Goal: Transaction & Acquisition: Purchase product/service

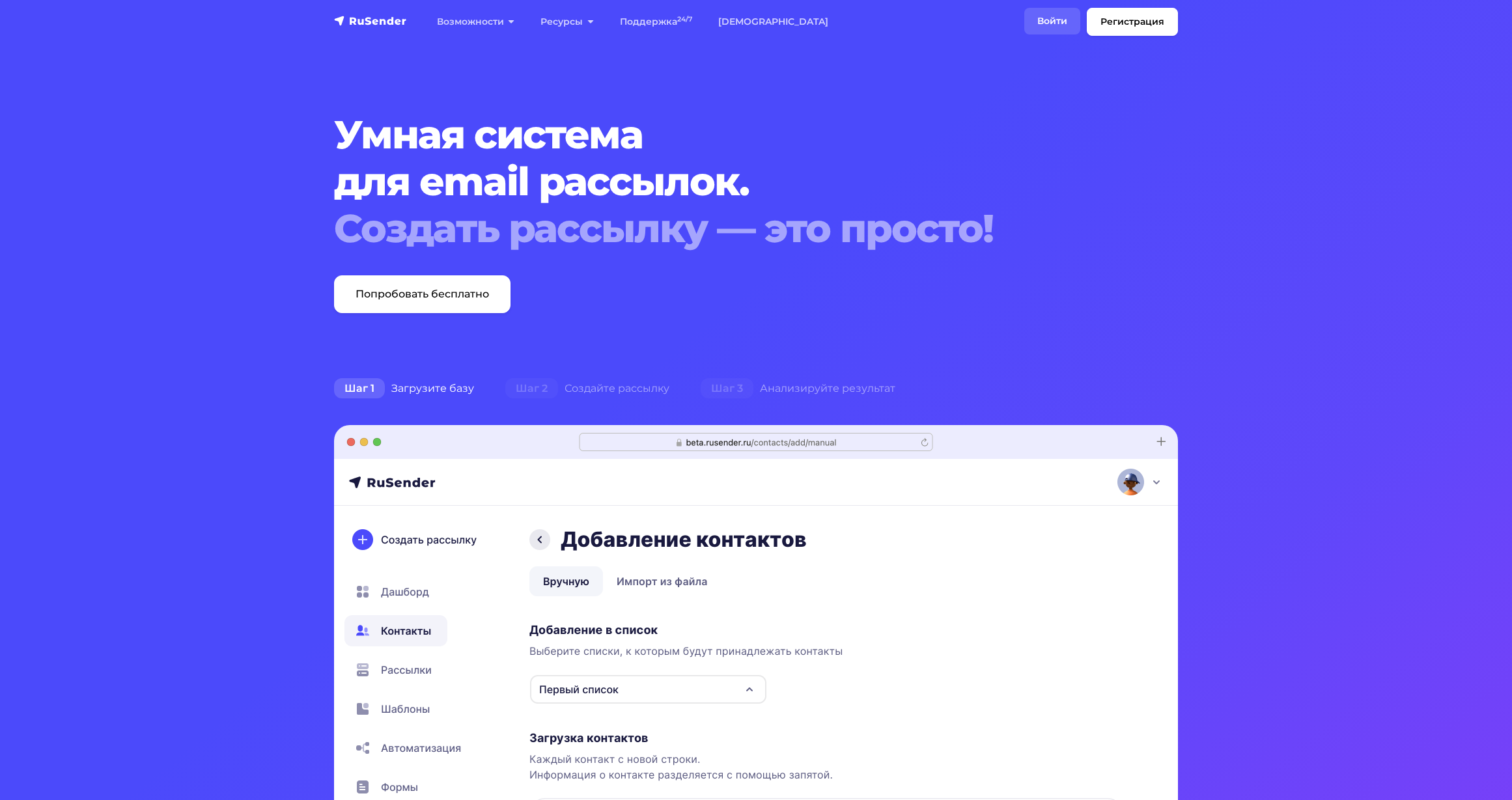
click at [1052, 22] on link "Войти" at bounding box center [1053, 21] width 56 height 26
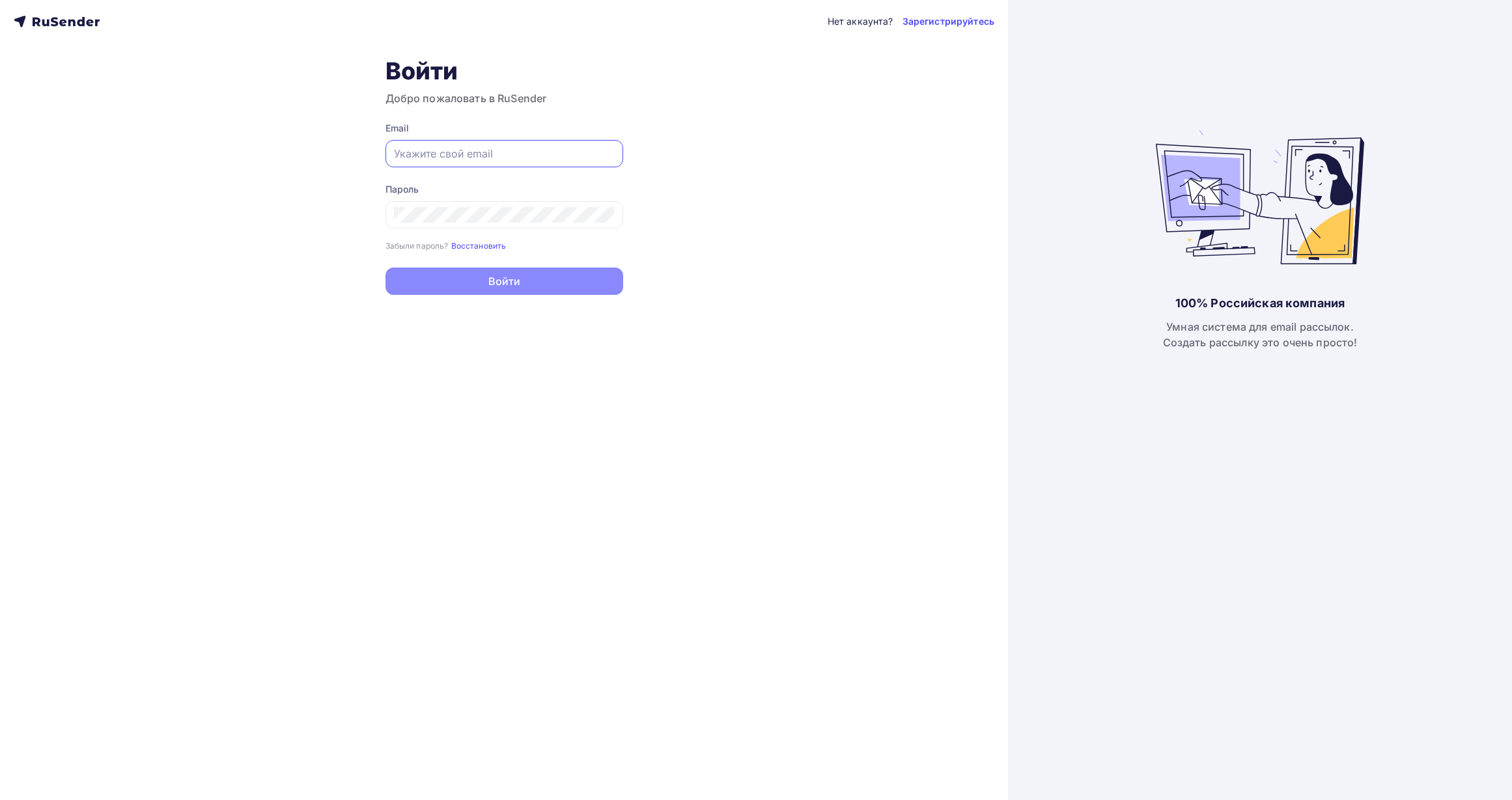
click at [487, 154] on input "text" at bounding box center [505, 154] width 221 height 16
type input "[EMAIL_ADDRESS][DOMAIN_NAME]"
click at [948, 22] on link "Зарегистрируйтесь" at bounding box center [949, 22] width 92 height 13
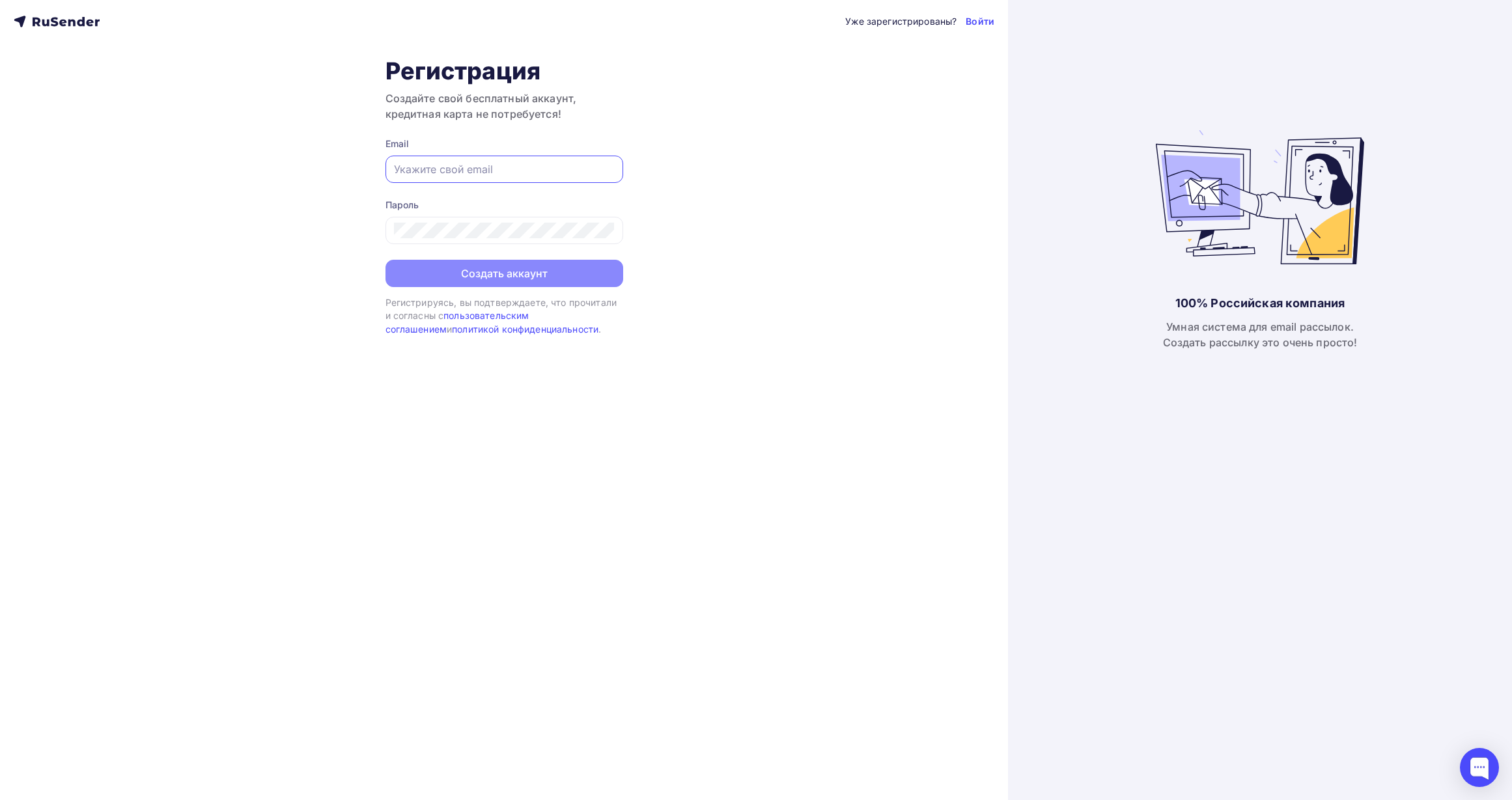
click at [503, 171] on input "text" at bounding box center [505, 170] width 221 height 16
type input "[EMAIL_ADDRESS][DOMAIN_NAME]"
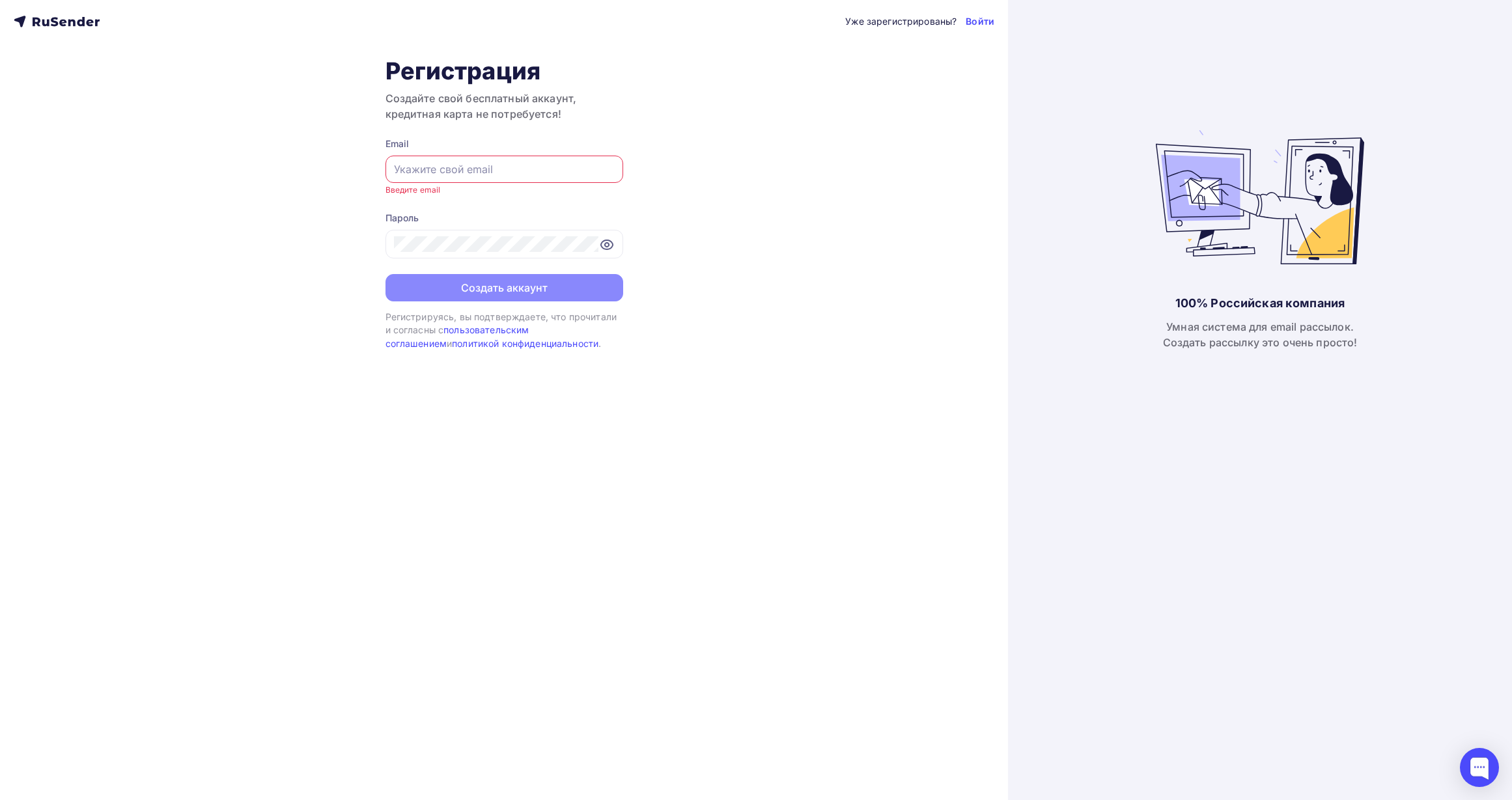
click at [493, 170] on input "text" at bounding box center [505, 170] width 221 height 16
type input "[EMAIL_ADDRESS][DOMAIN_NAME]"
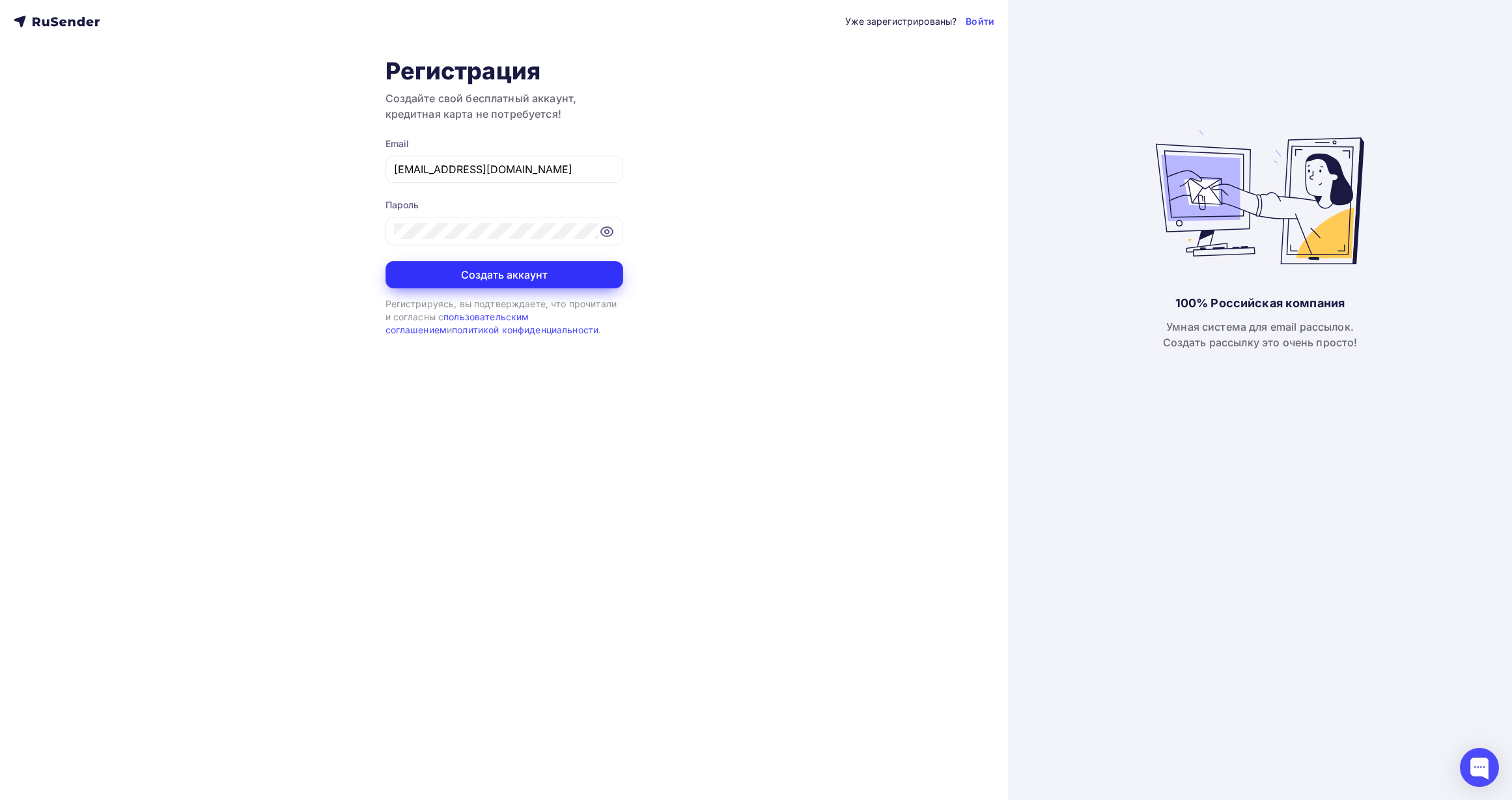
click at [506, 277] on button "Создать аккаунт" at bounding box center [504, 275] width 238 height 27
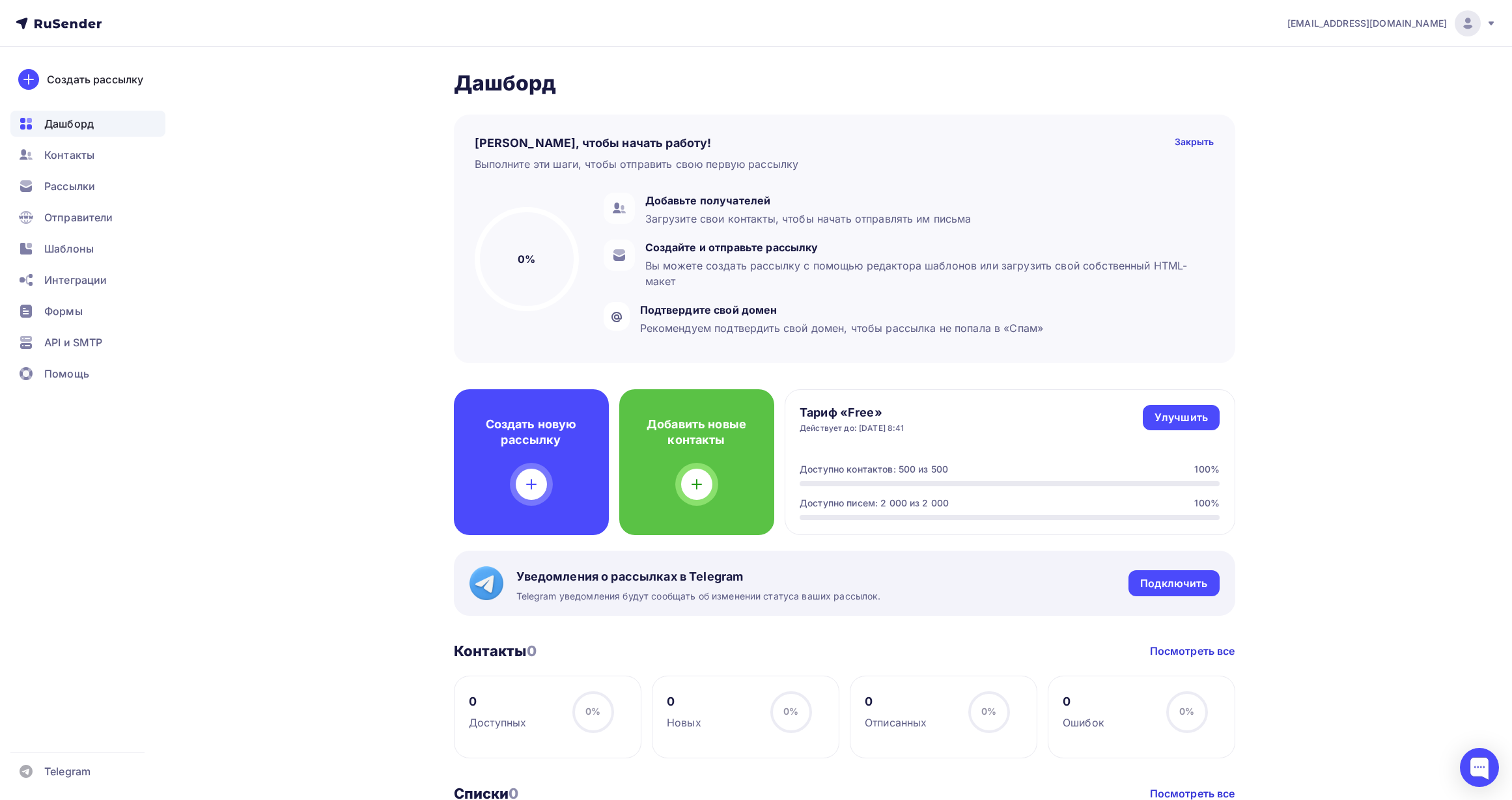
click at [1492, 22] on icon at bounding box center [1491, 23] width 6 height 4
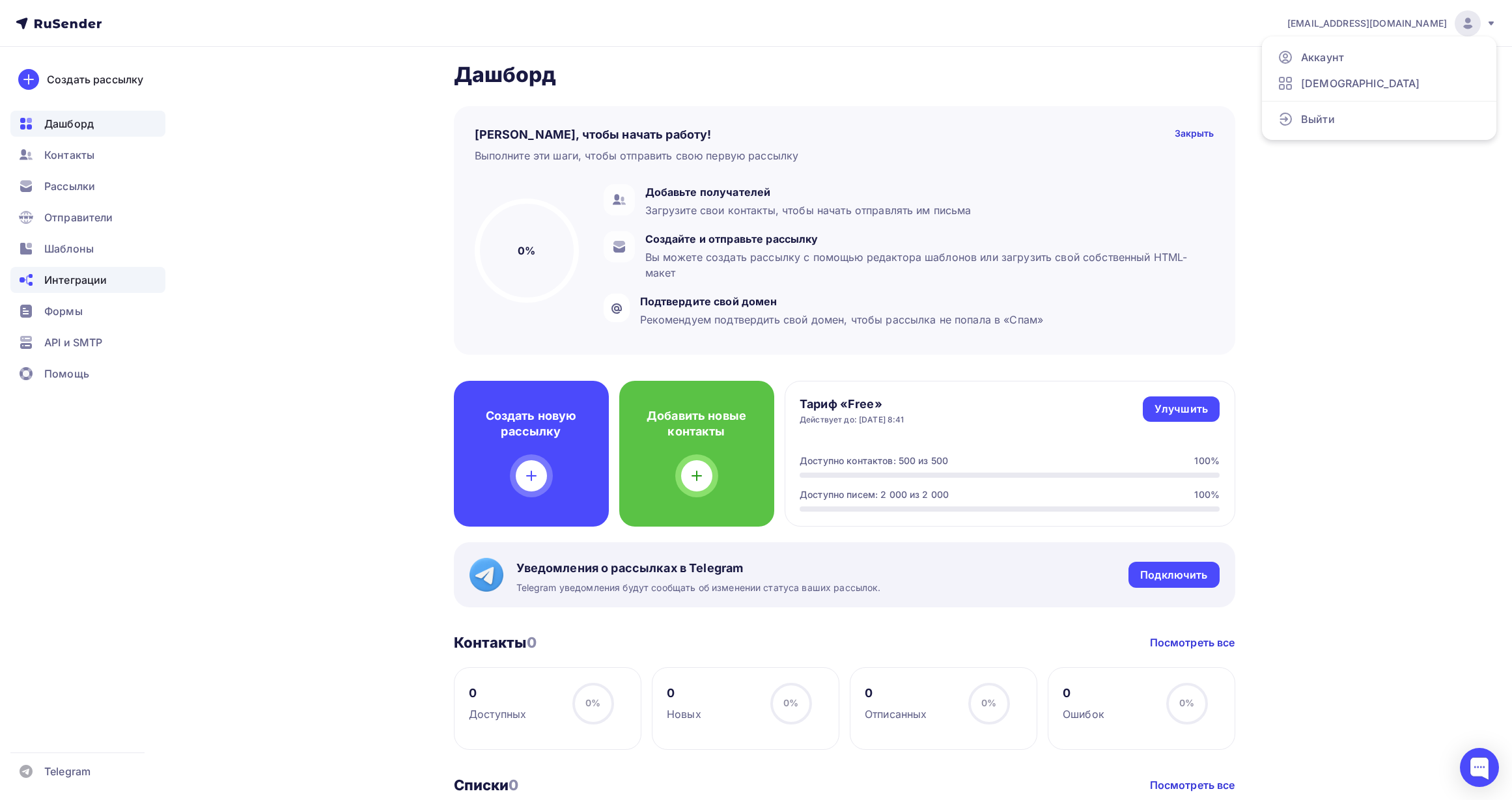
scroll to position [12, 0]
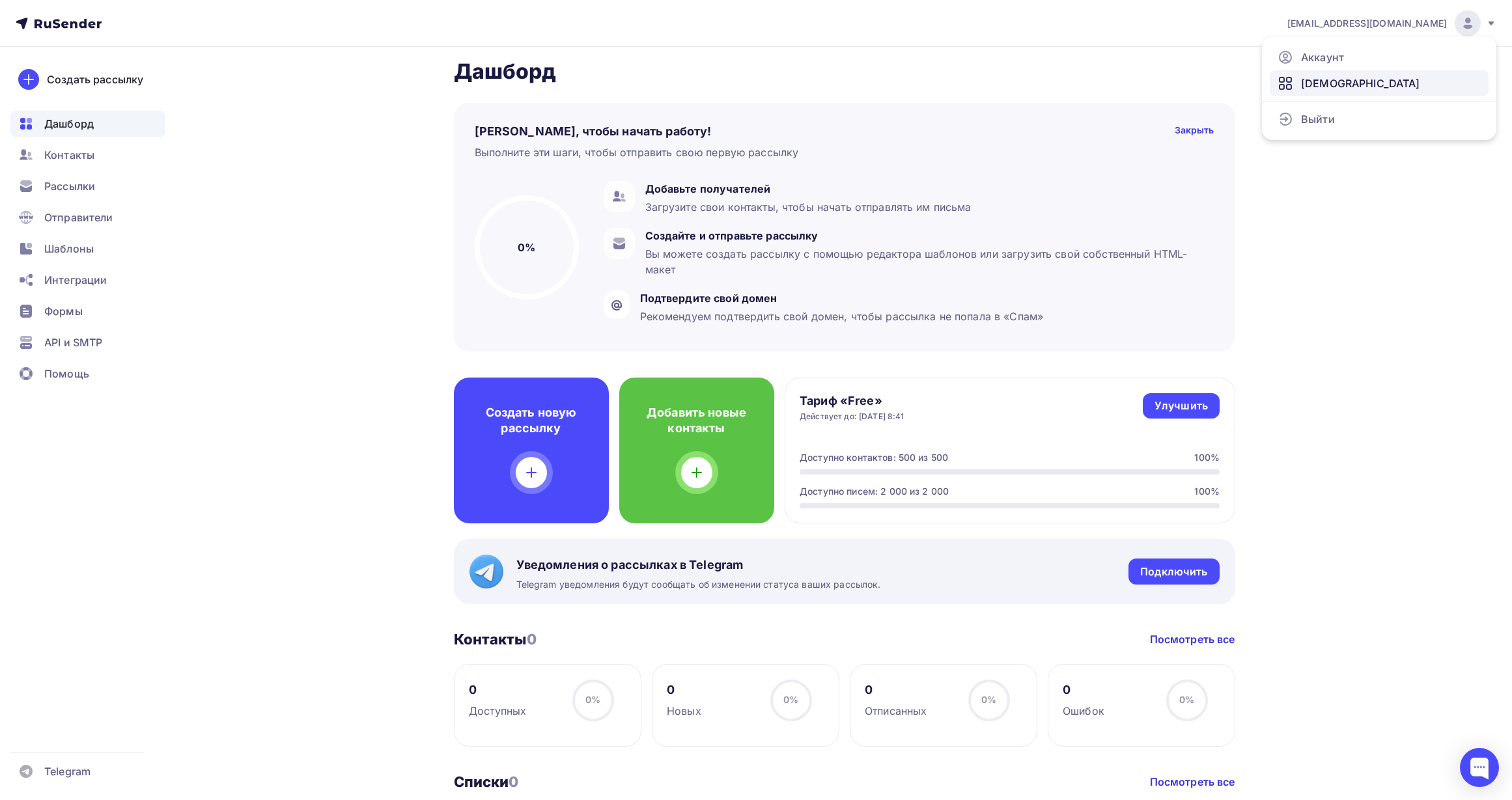
click at [1330, 86] on span "[DEMOGRAPHIC_DATA]" at bounding box center [1361, 83] width 119 height 16
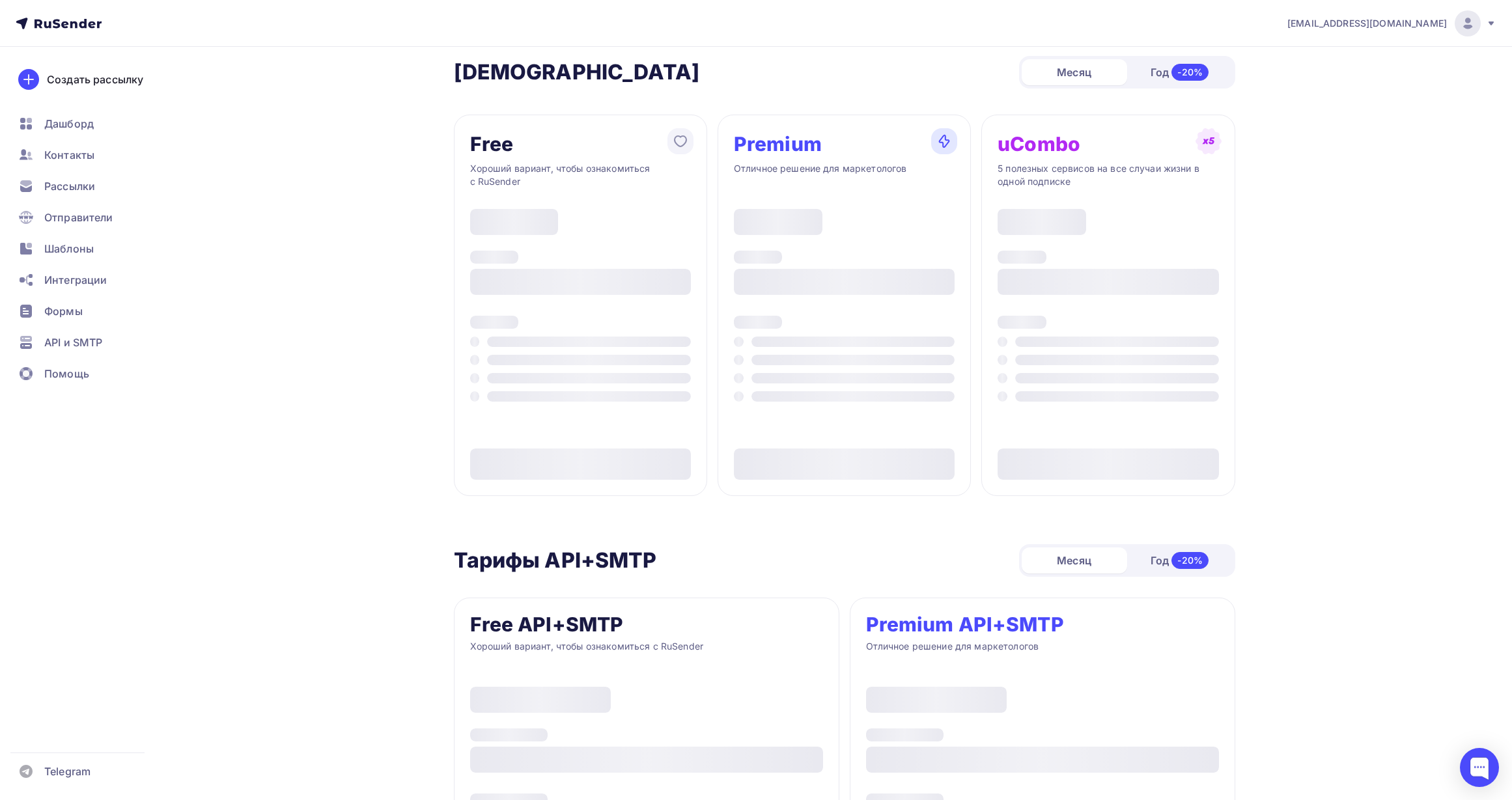
type input "500"
type input "100"
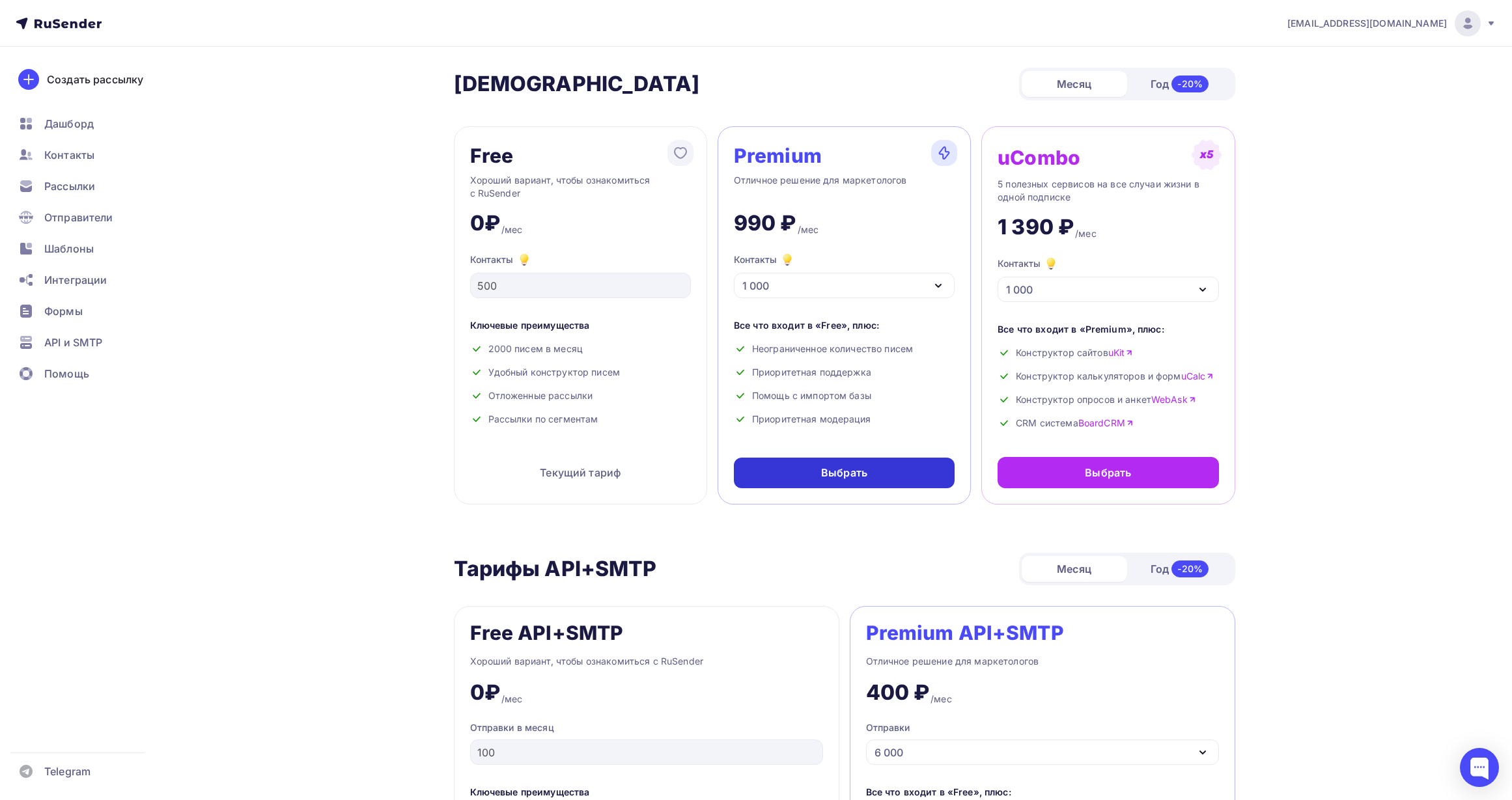
click at [858, 483] on div "Выбрать" at bounding box center [845, 472] width 221 height 30
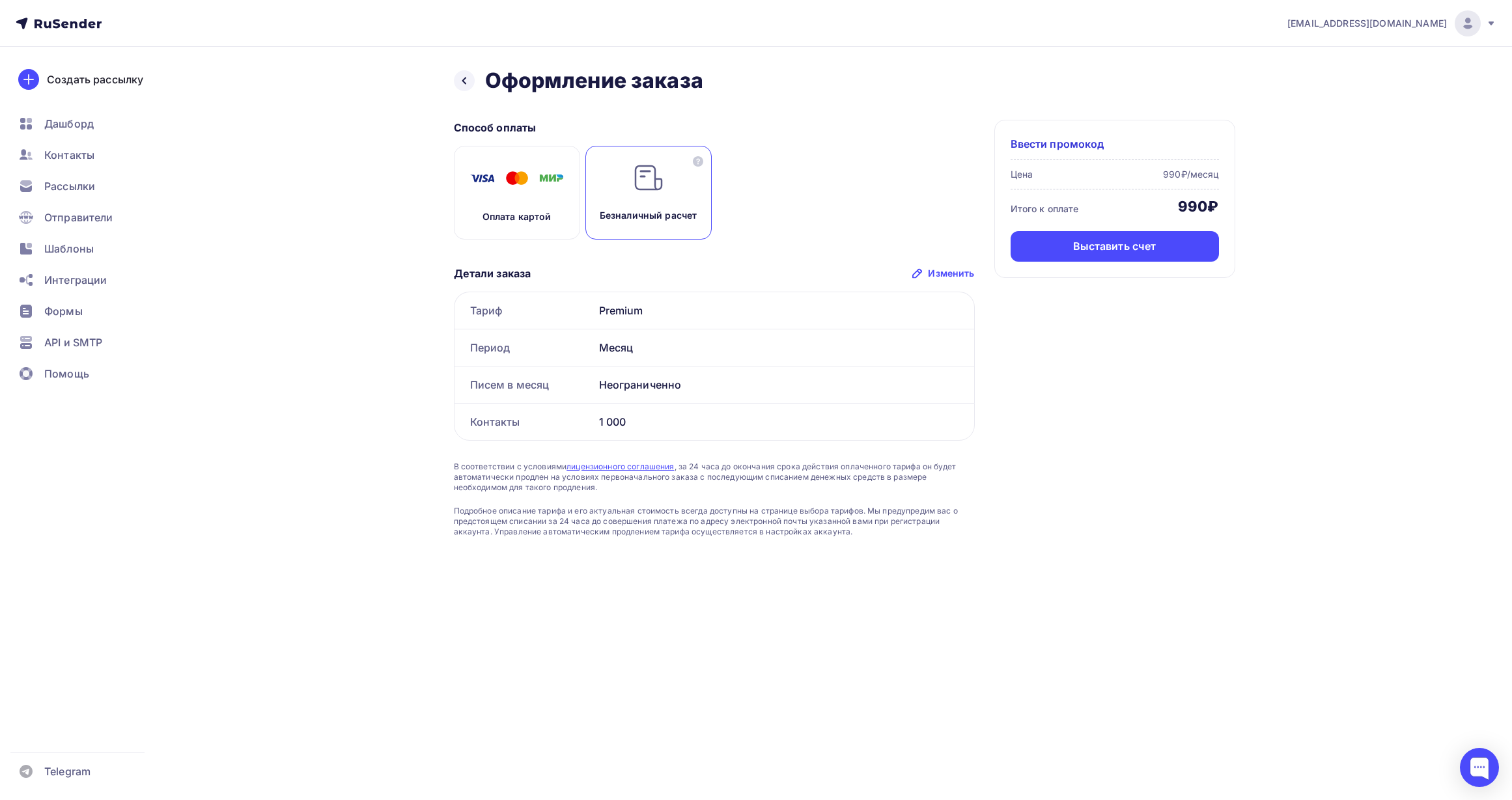
click at [543, 211] on p "Оплата картой" at bounding box center [517, 217] width 69 height 13
click at [1123, 252] on div "Оплатить" at bounding box center [1115, 246] width 50 height 15
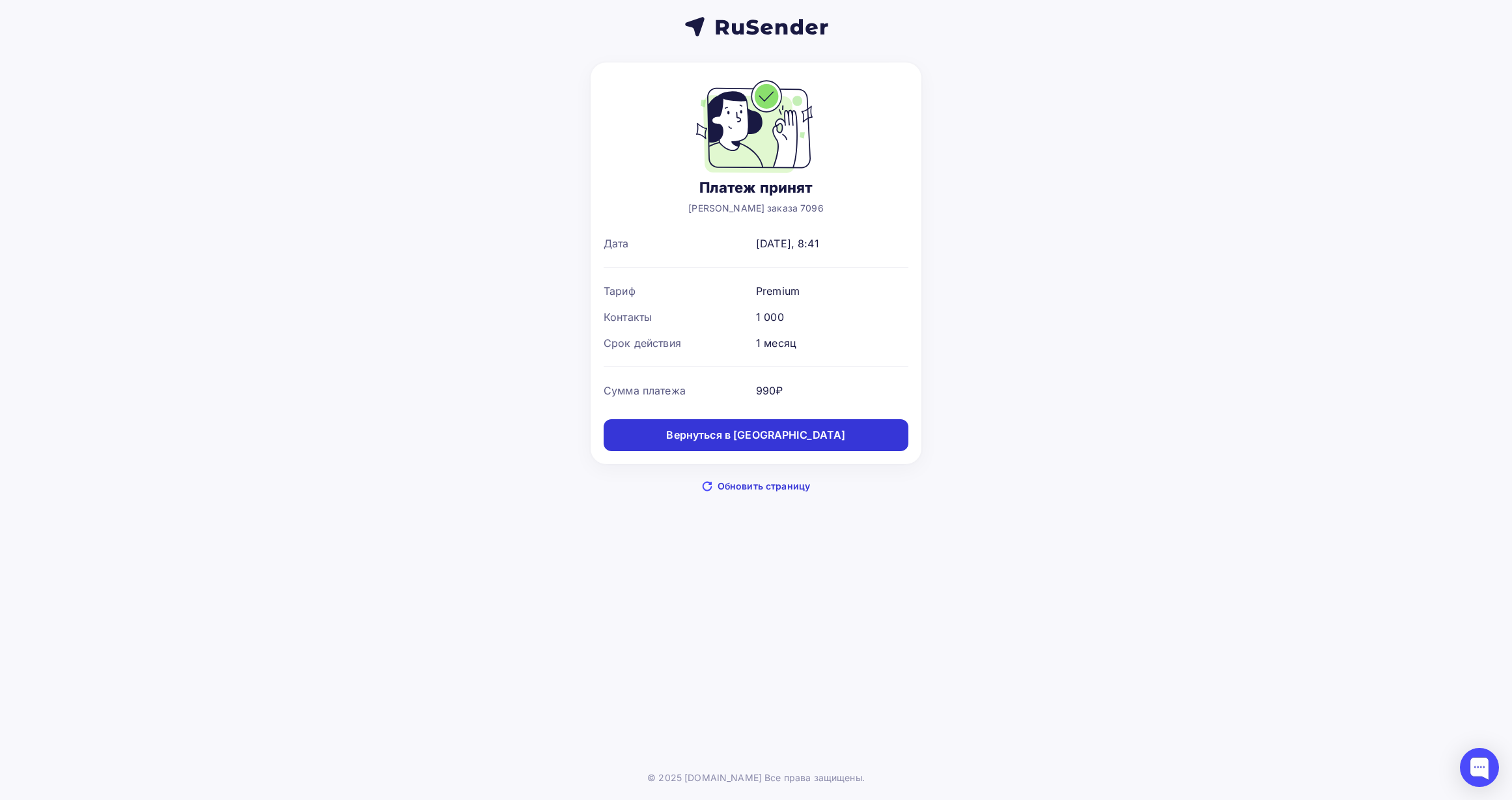
click at [754, 436] on div "Вернуться в дашборд" at bounding box center [756, 435] width 179 height 15
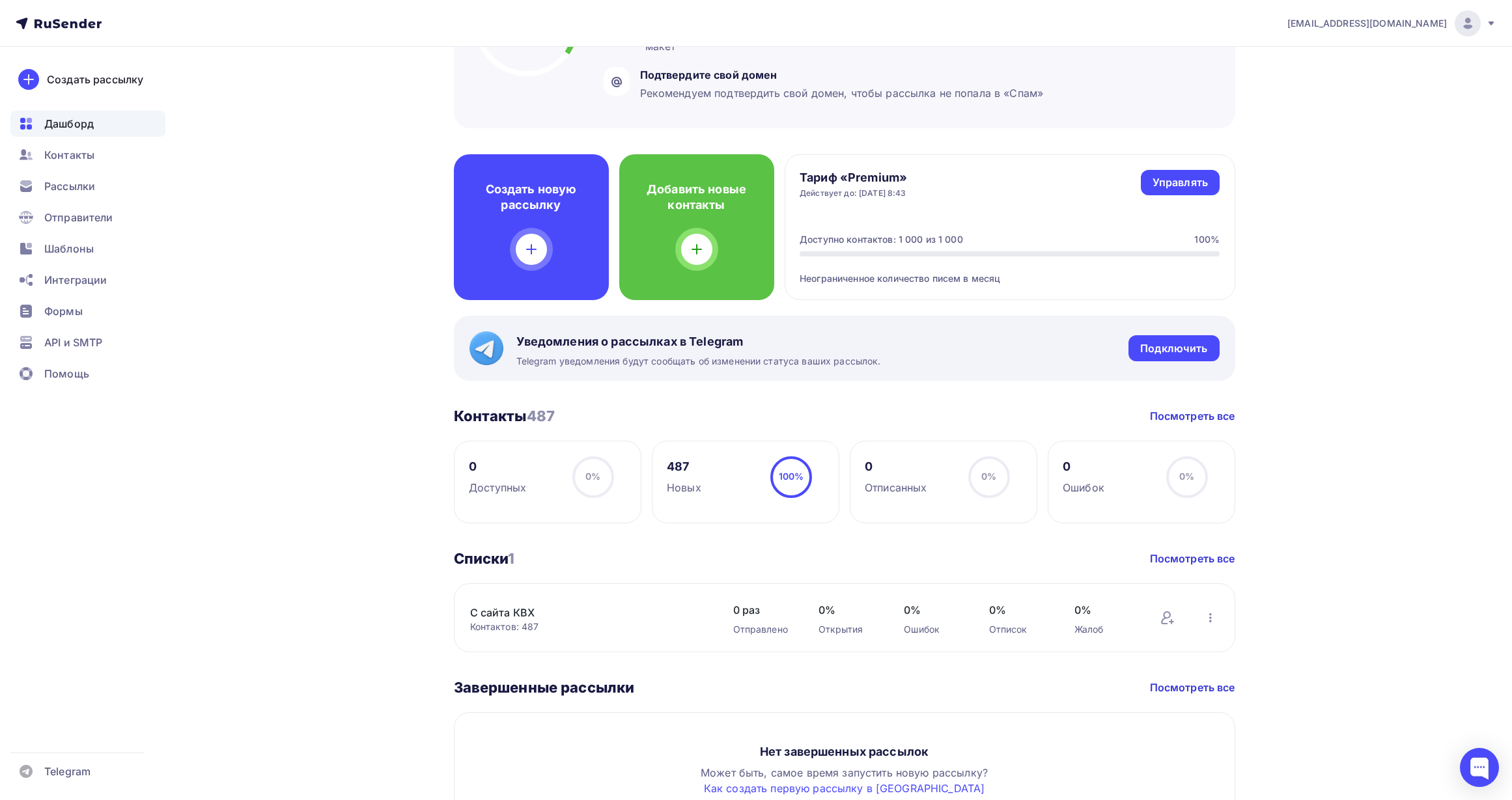
scroll to position [356, 0]
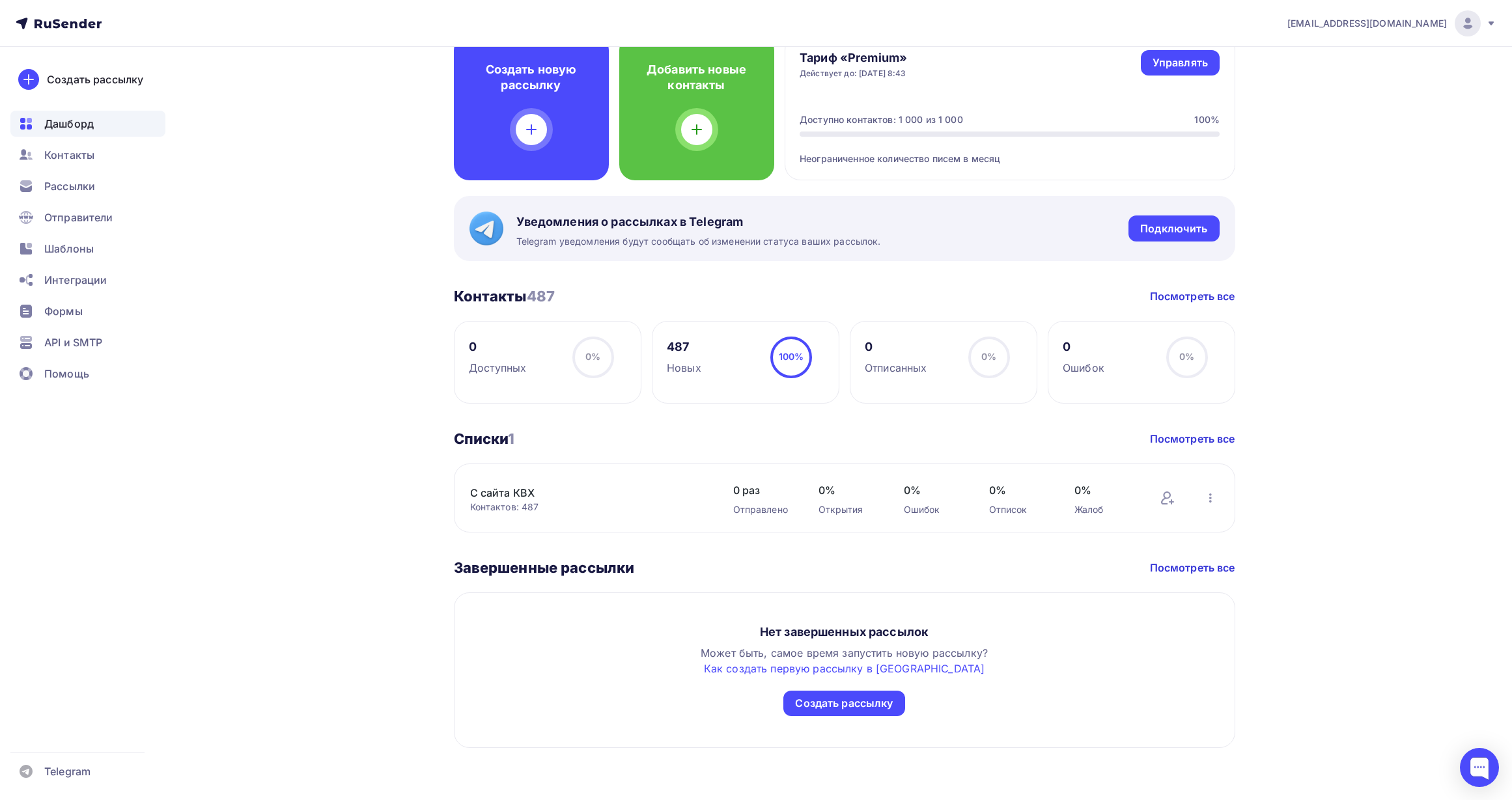
click at [68, 121] on span "Дашборд" at bounding box center [69, 124] width 50 height 16
click at [75, 151] on span "Контакты" at bounding box center [69, 155] width 50 height 16
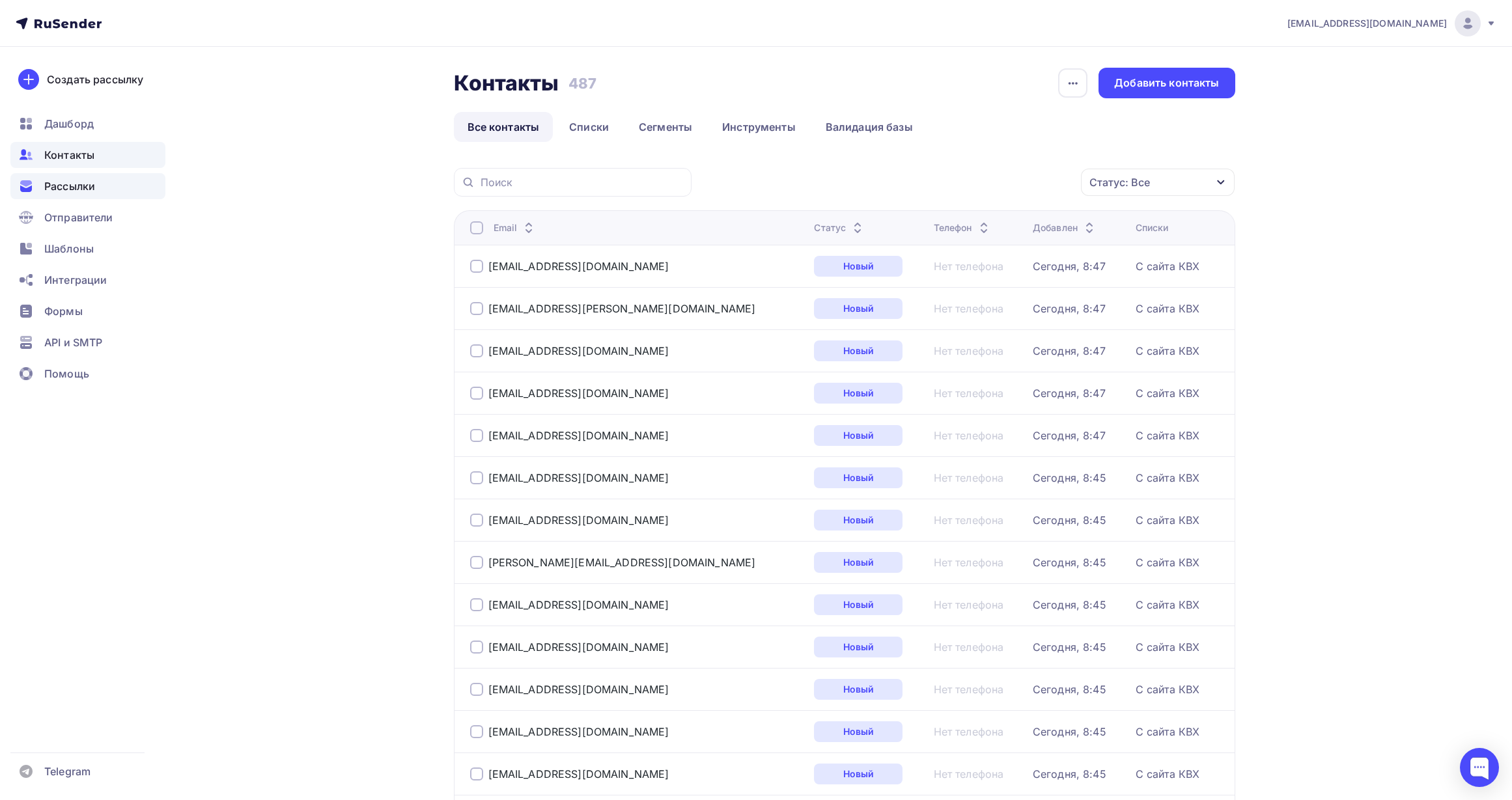
click at [64, 186] on span "Рассылки" at bounding box center [69, 187] width 50 height 16
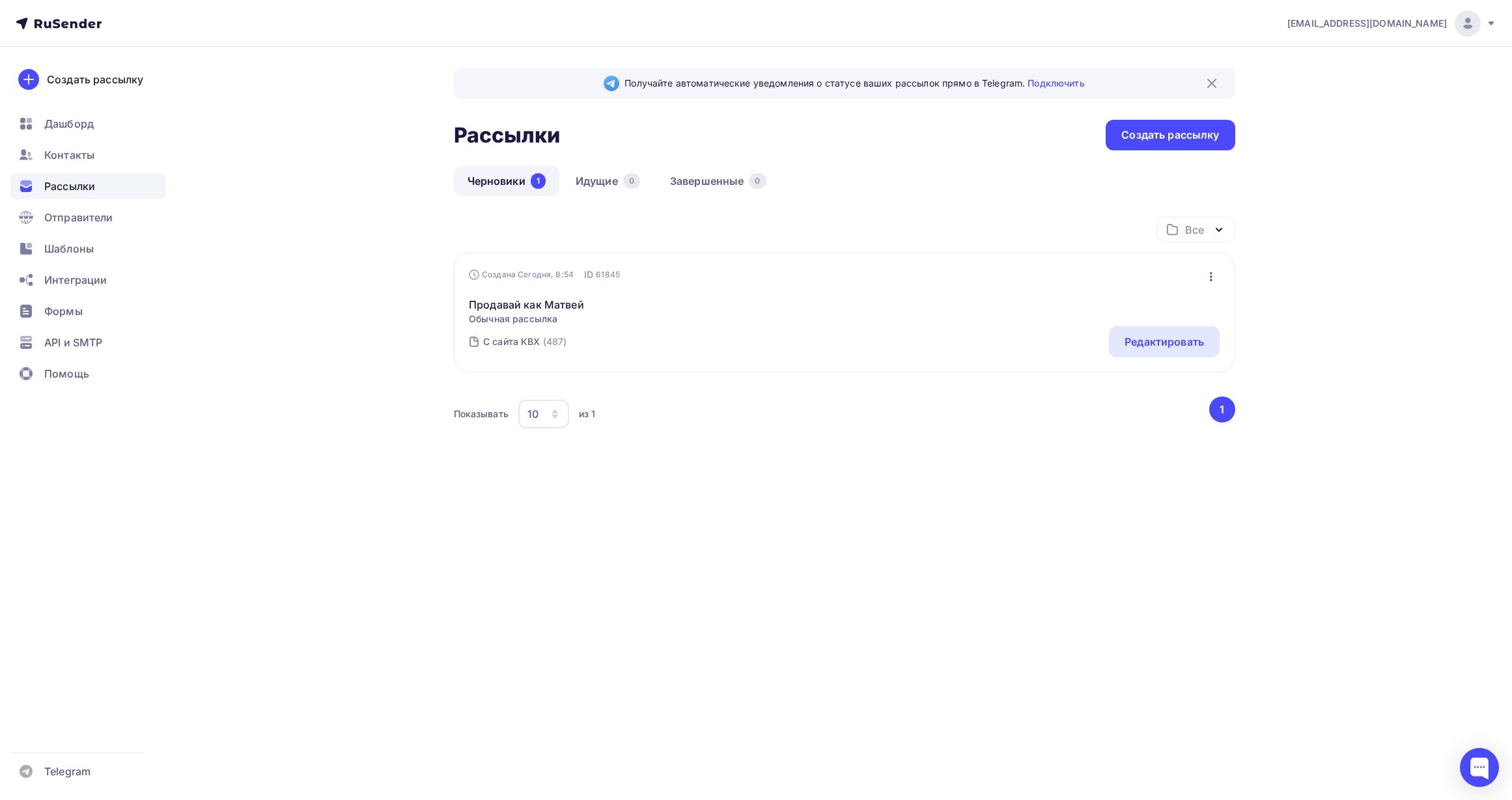
click at [1424, 22] on span "kv.harsky@yandex.ru" at bounding box center [1367, 23] width 159 height 13
click at [1335, 55] on span "Аккаунт" at bounding box center [1323, 58] width 43 height 16
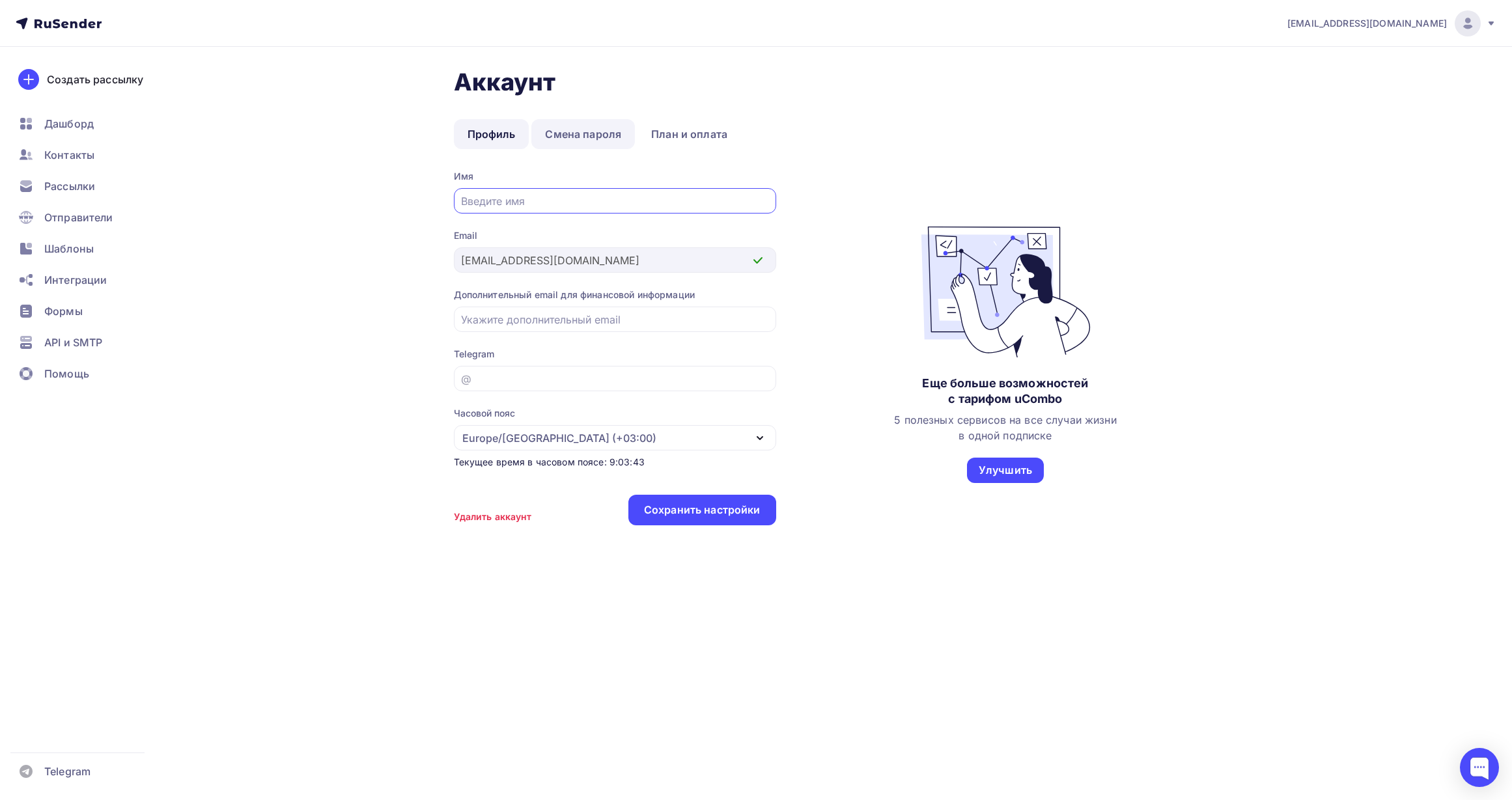
click at [574, 131] on link "Смена пароля" at bounding box center [583, 134] width 103 height 30
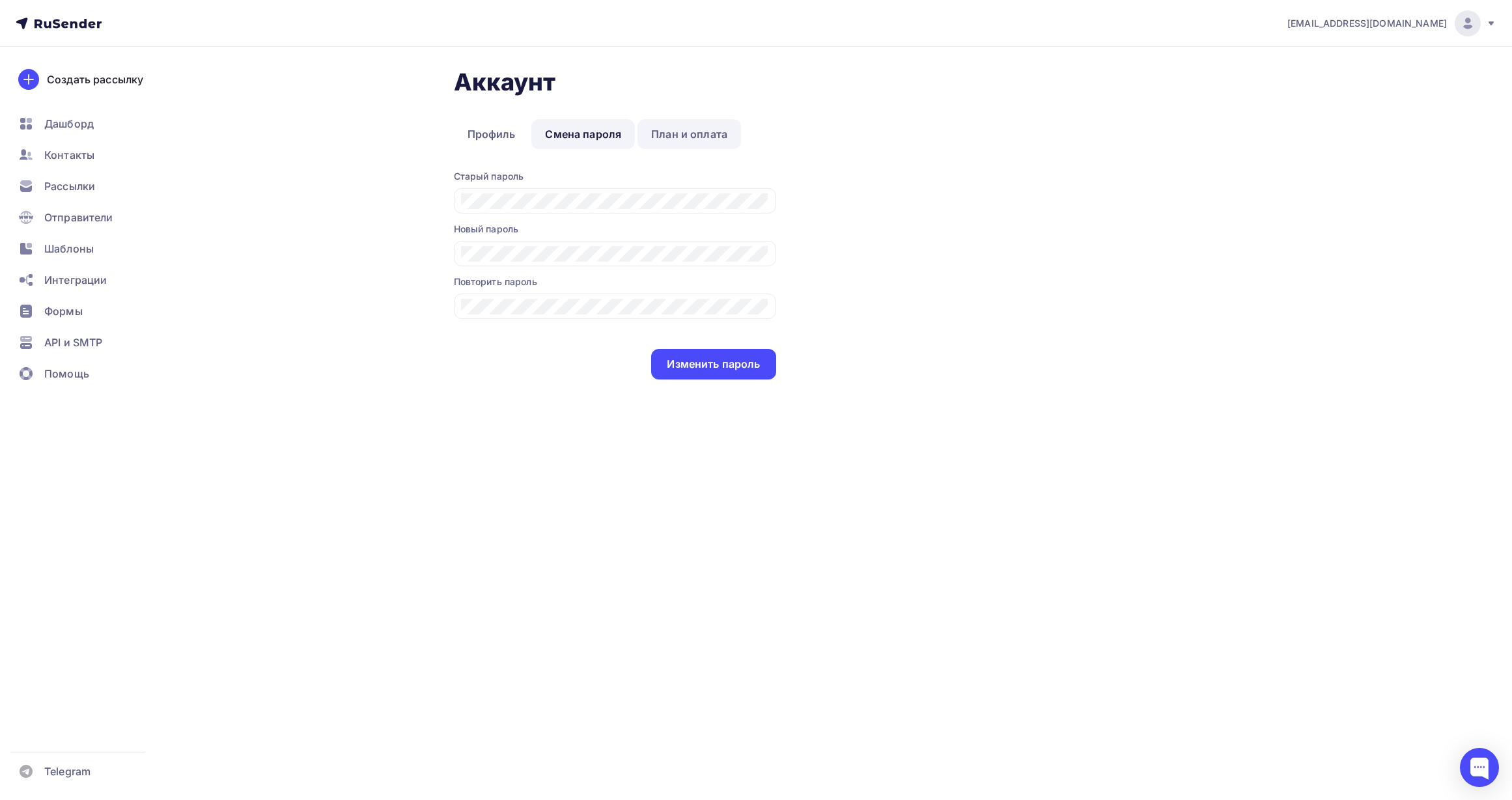
click at [693, 134] on link "План и оплата" at bounding box center [689, 134] width 103 height 30
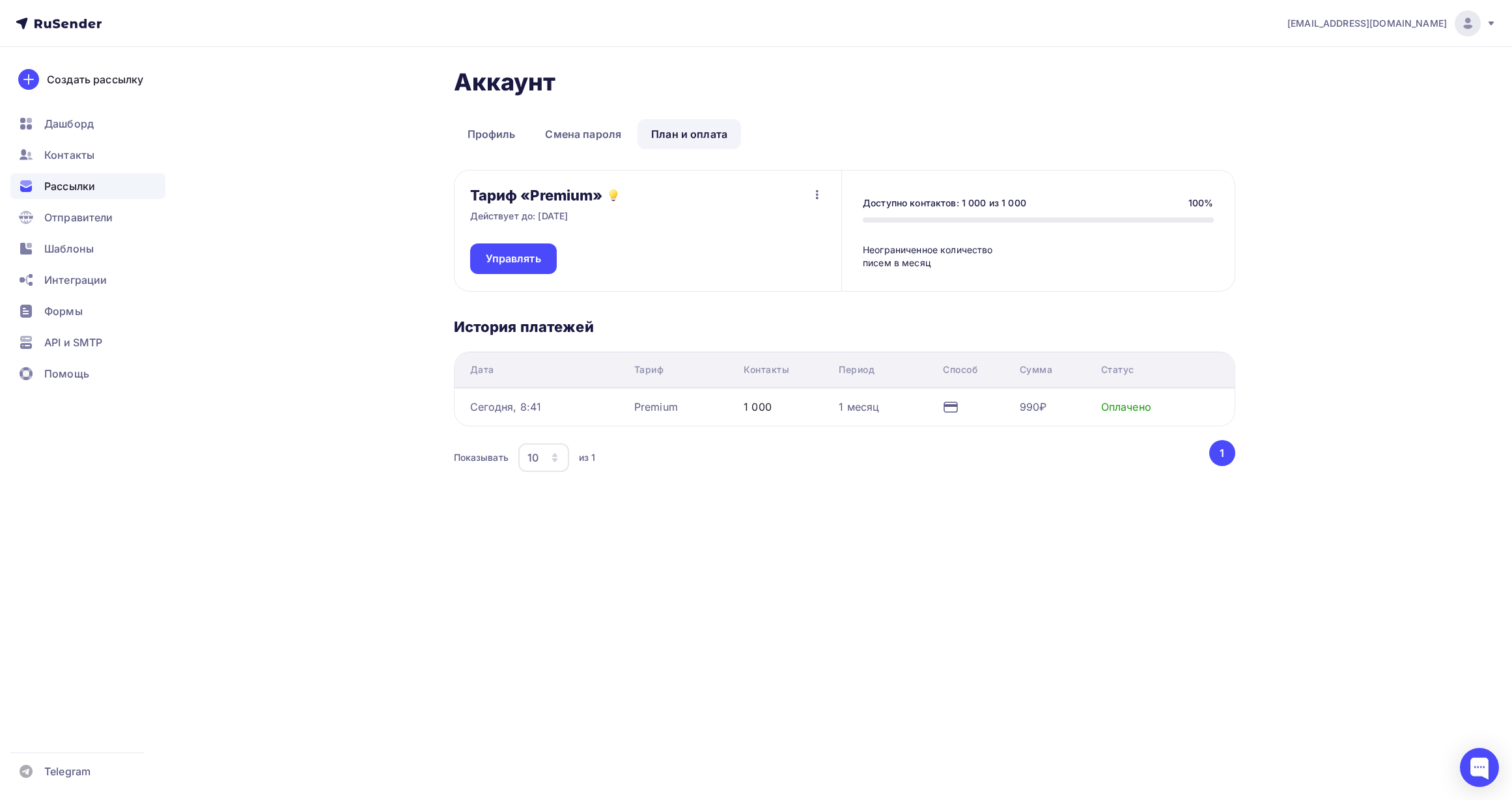
click at [67, 182] on span "Рассылки" at bounding box center [69, 187] width 50 height 16
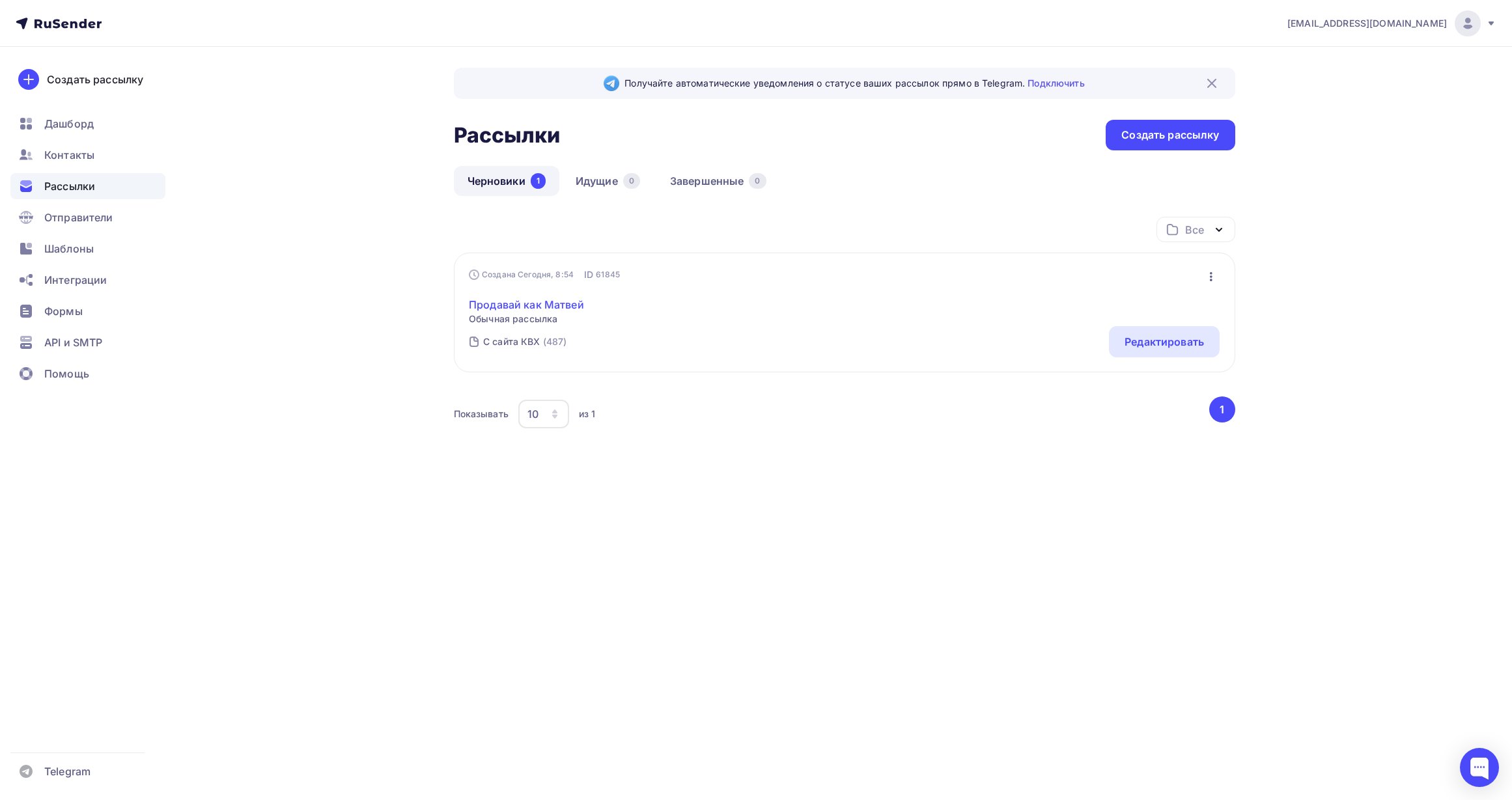
click at [493, 304] on link "Продавай как Матвей" at bounding box center [526, 305] width 115 height 16
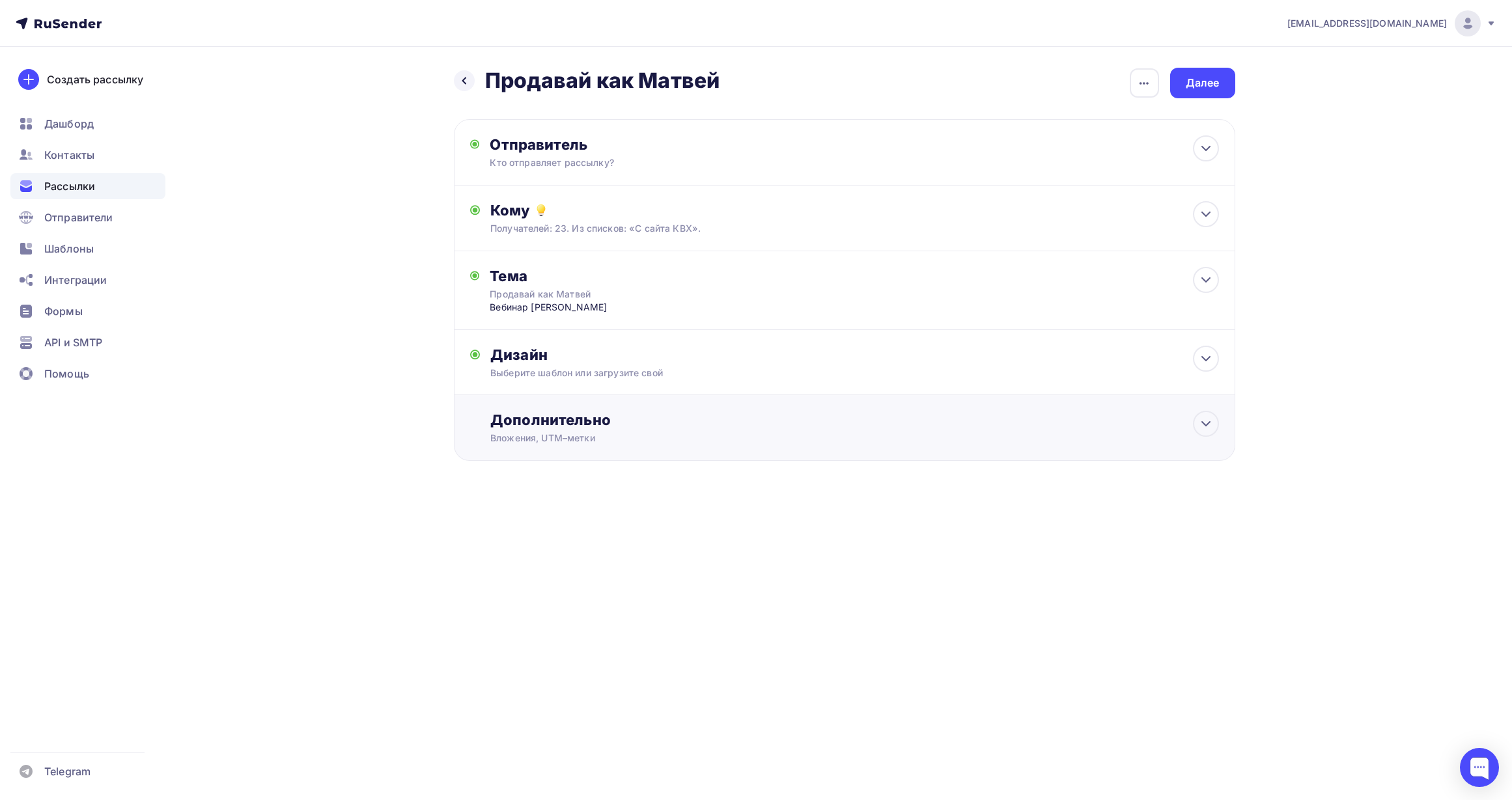
click at [601, 428] on div "Дополнительно" at bounding box center [854, 420] width 728 height 18
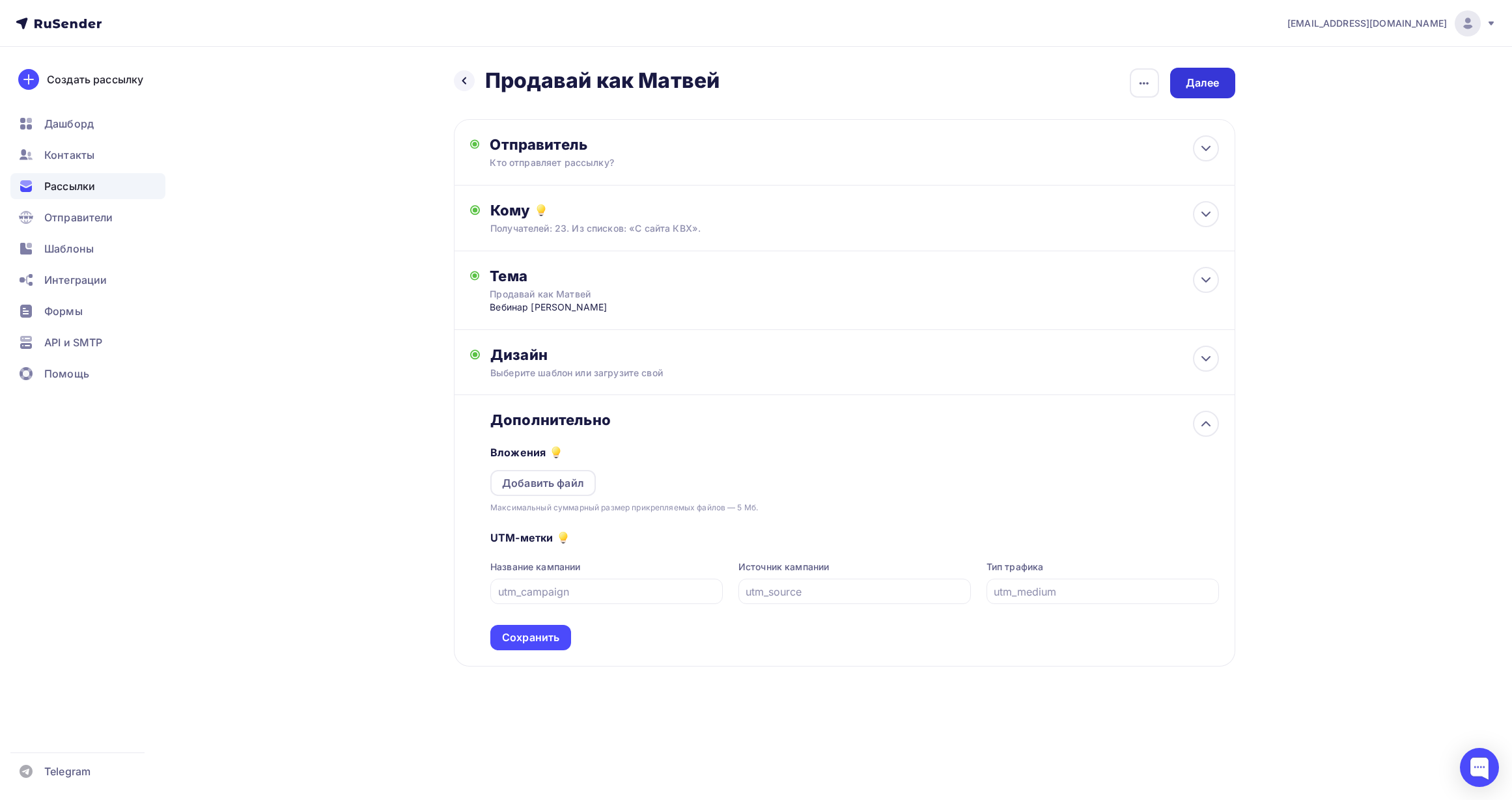
click at [1194, 83] on div "Далее" at bounding box center [1203, 82] width 34 height 15
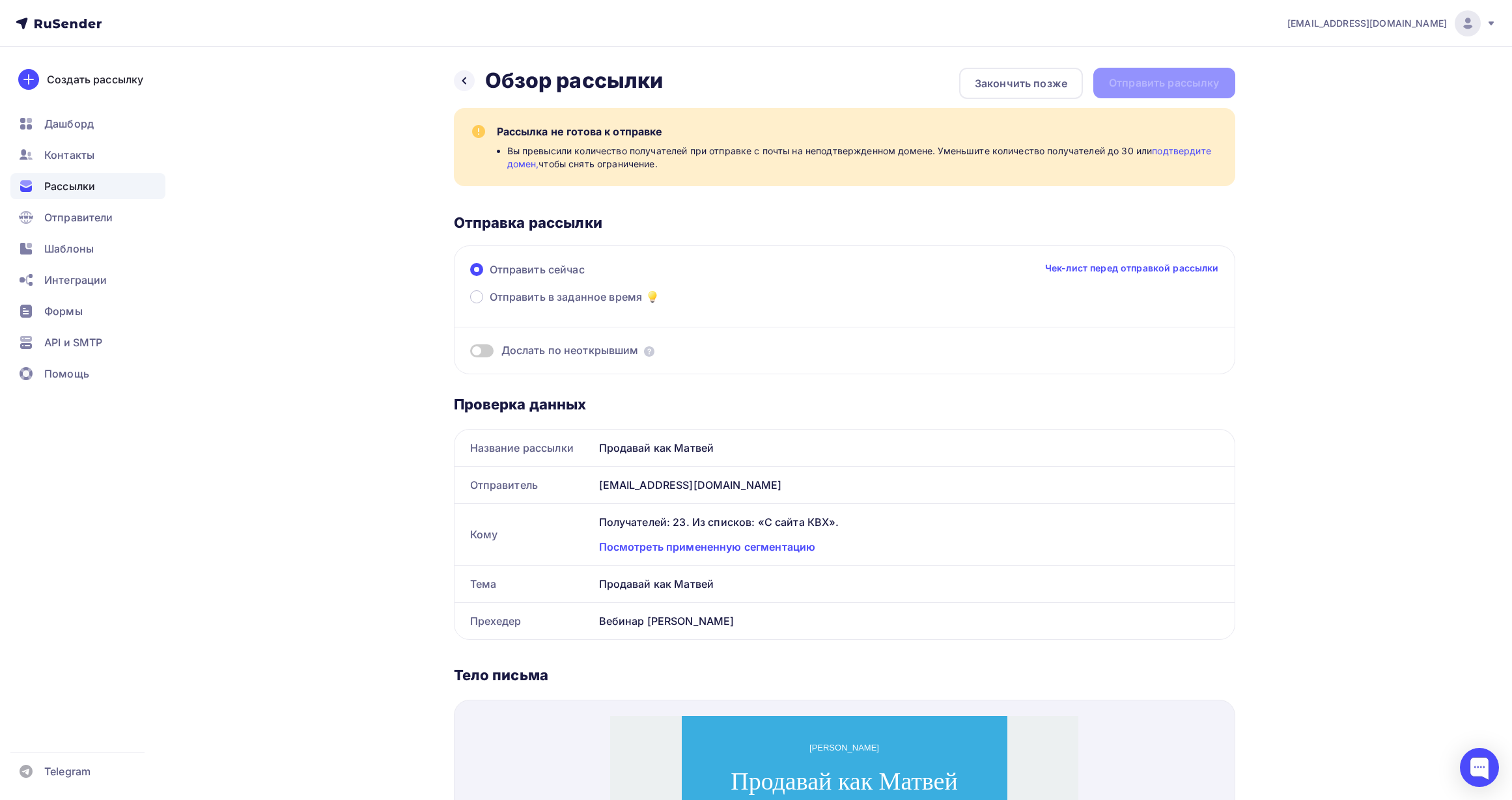
click at [518, 161] on link "подтвердите домен," at bounding box center [859, 157] width 704 height 24
